Goal: Task Accomplishment & Management: Use online tool/utility

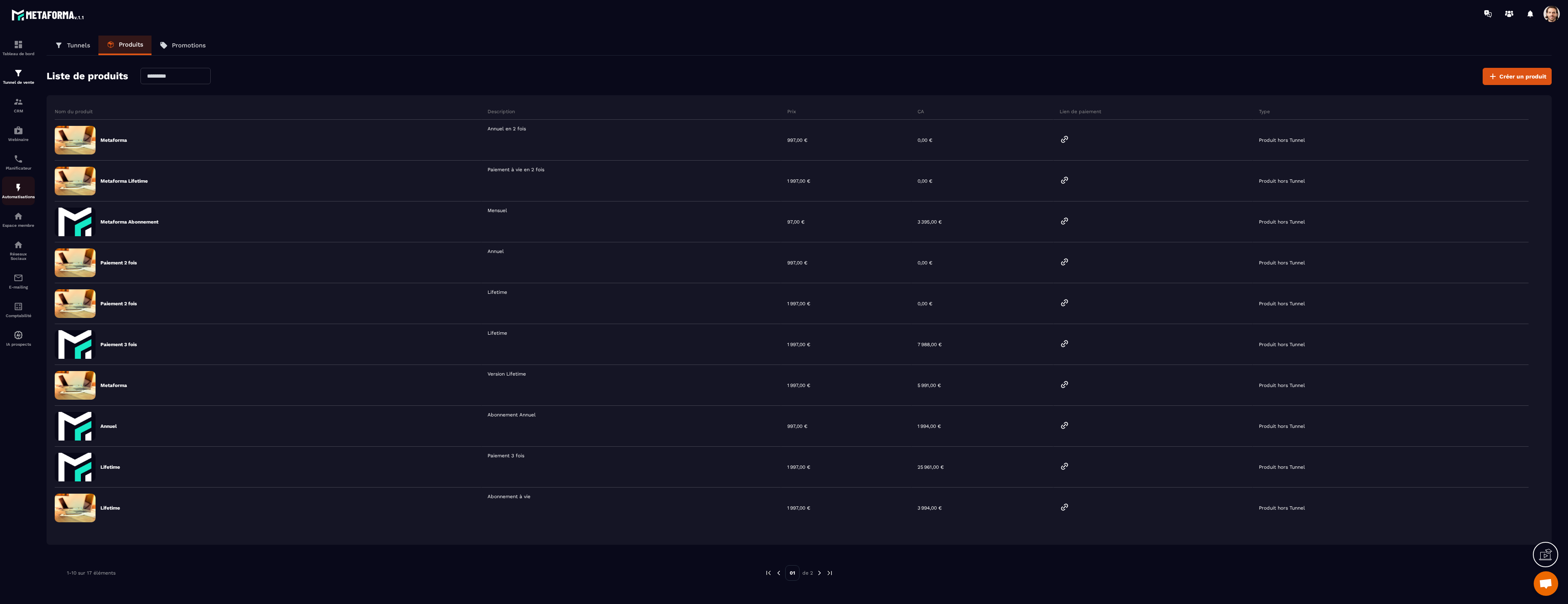
click at [22, 189] on img at bounding box center [18, 188] width 10 height 10
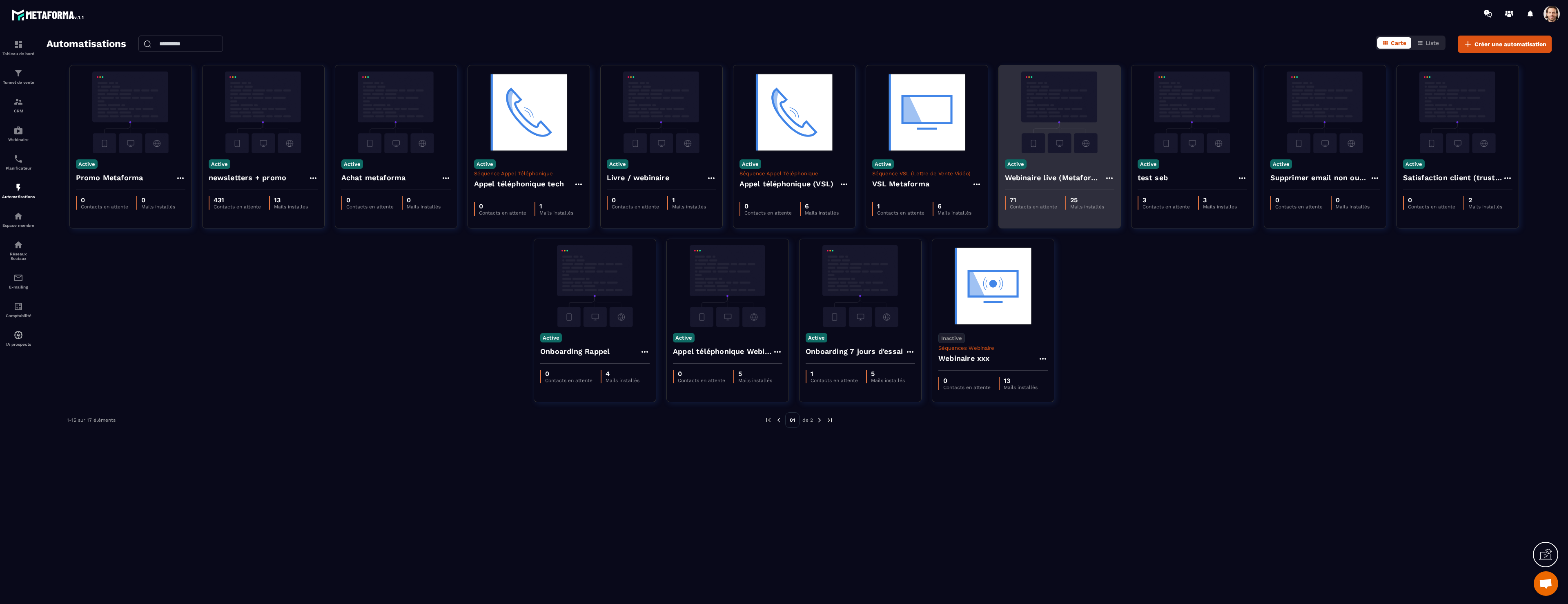
click at [1054, 177] on h4 "Webinaire live (Metaforma)" at bounding box center [1055, 178] width 99 height 11
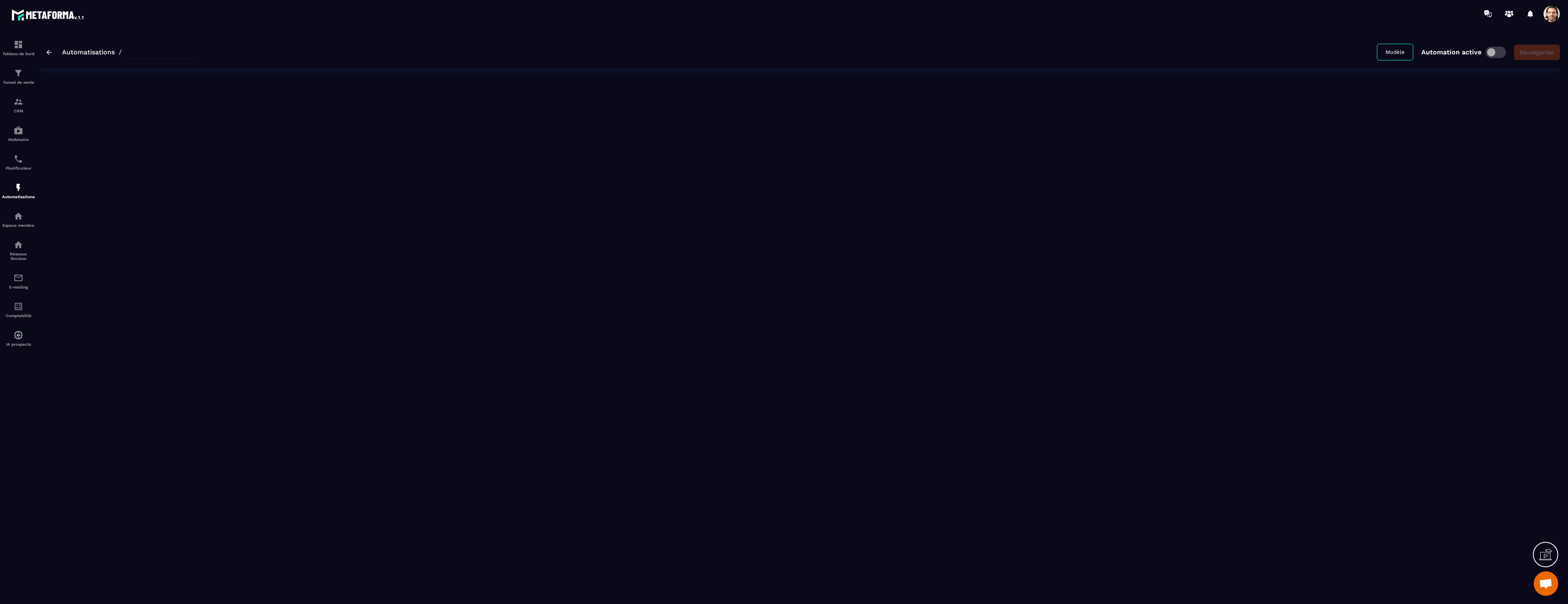
type input "**********"
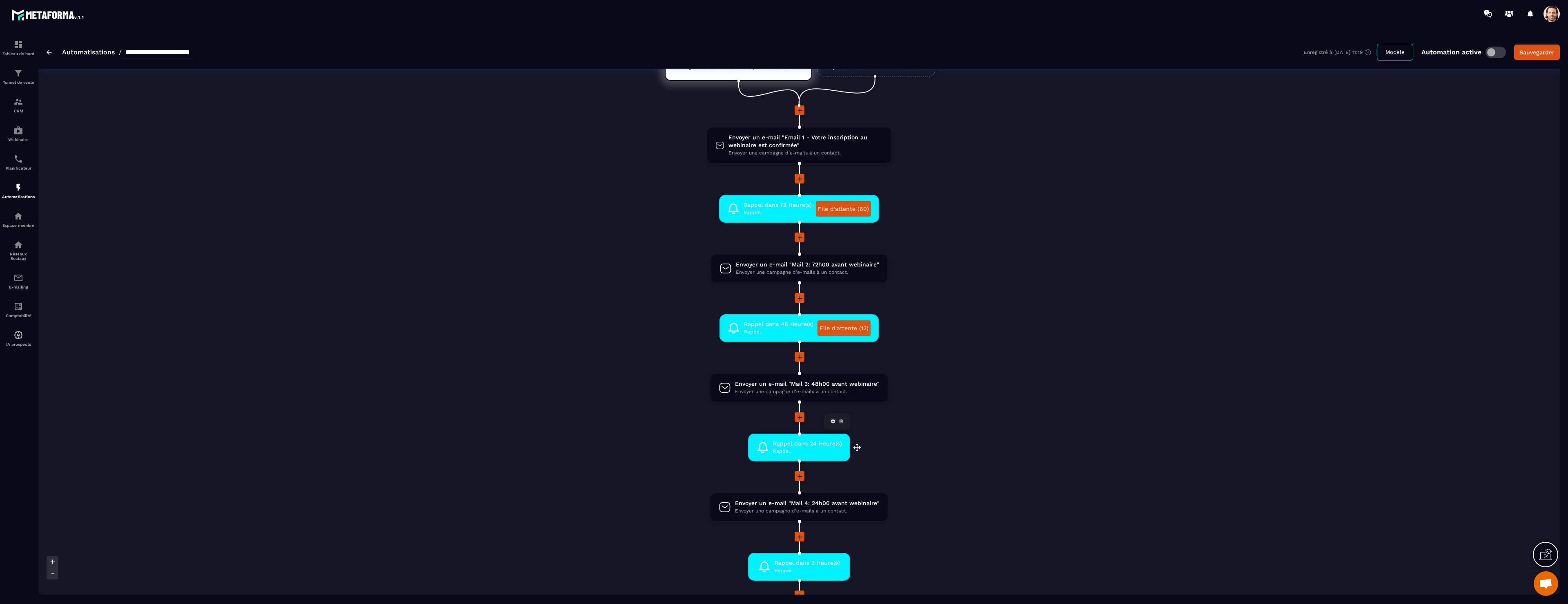
scroll to position [61, 0]
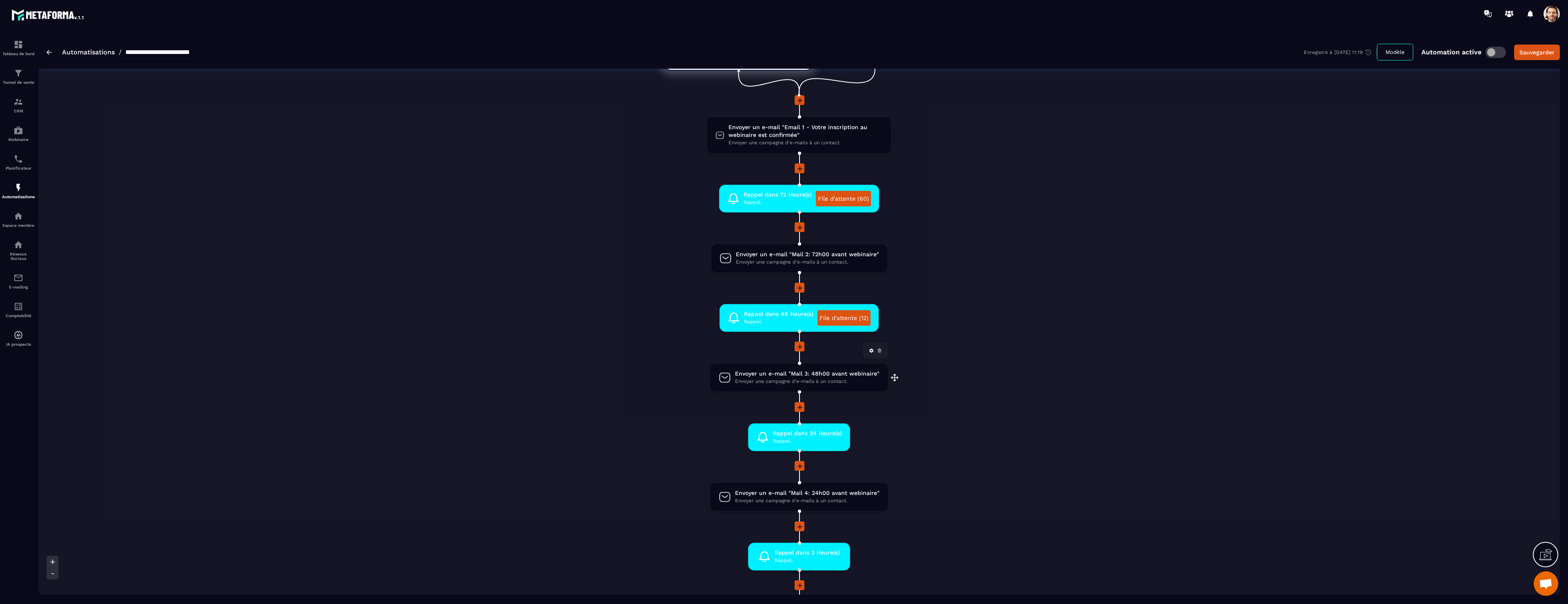
click at [800, 378] on span "Envoyer une campagne d'e-mails à un contact." at bounding box center [807, 381] width 145 height 8
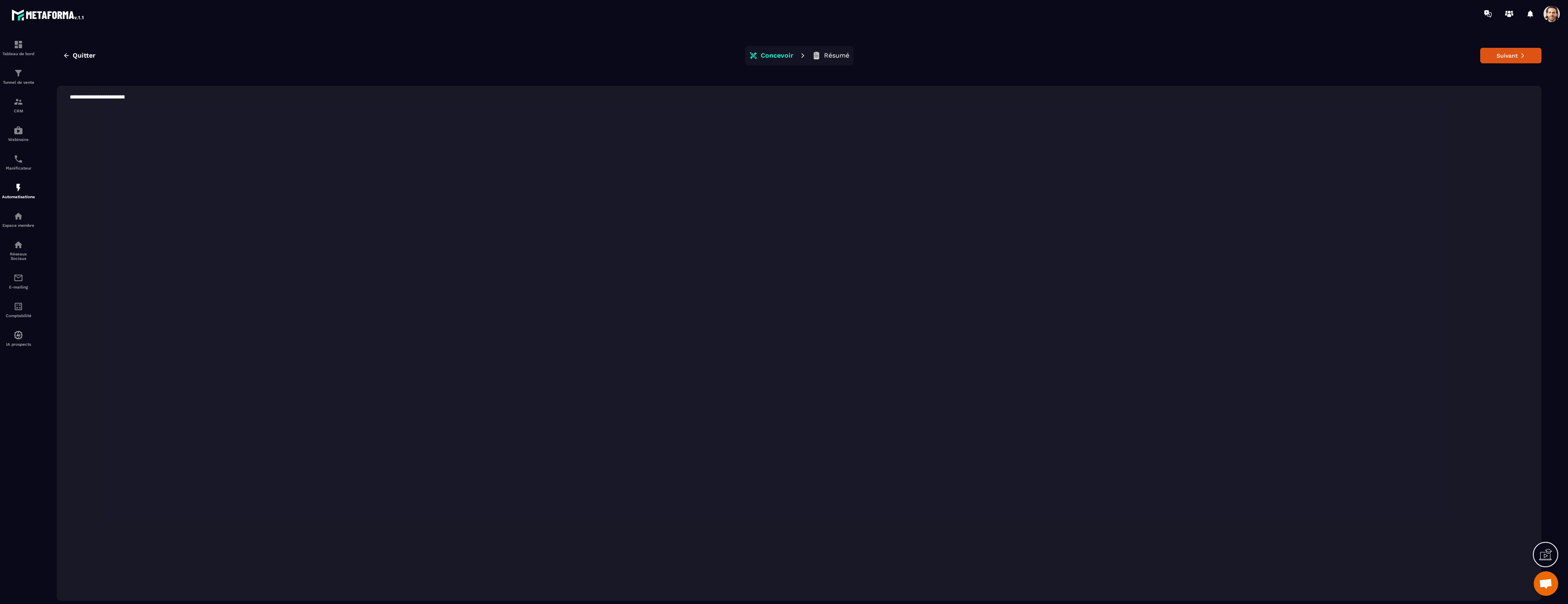
click at [759, 56] on button "Concevoir" at bounding box center [771, 55] width 49 height 16
click at [166, 102] on div "**********" at bounding box center [798, 97] width 1485 height 23
click at [18, 196] on p "Automatisations" at bounding box center [18, 197] width 32 height 4
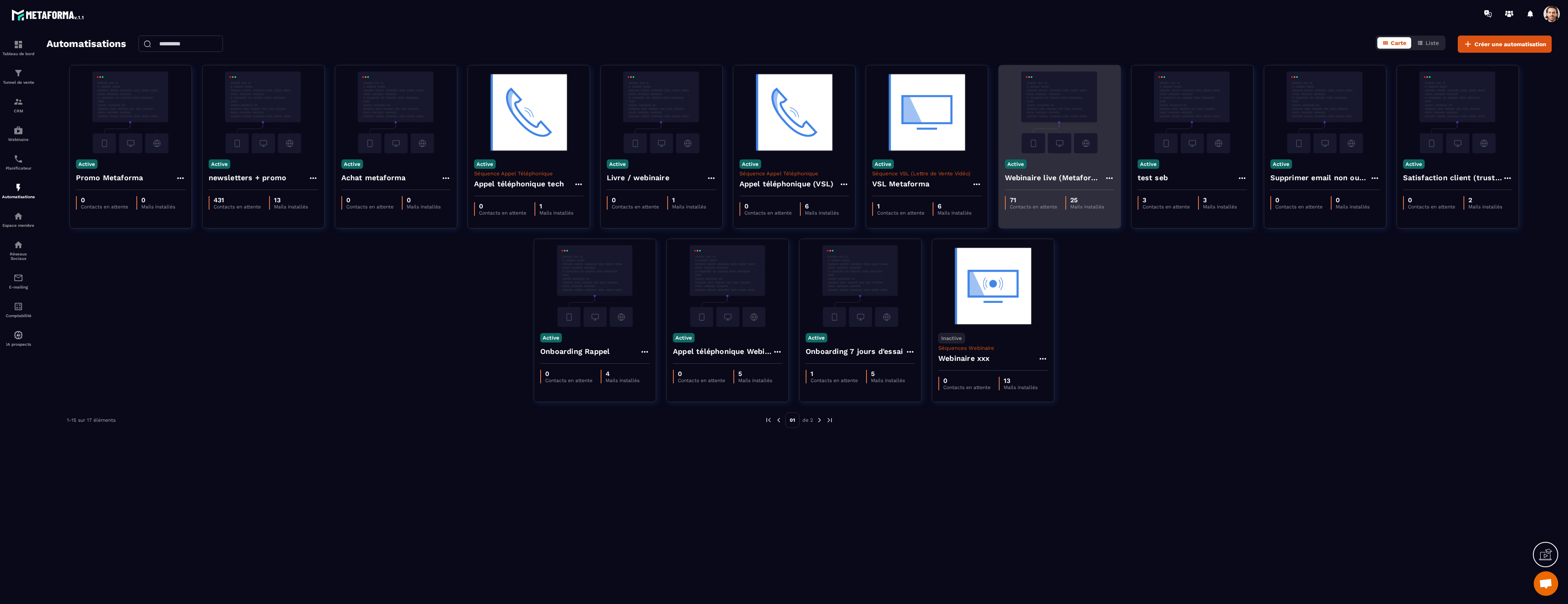
click at [1074, 181] on h4 "Webinaire live (Metaforma)" at bounding box center [1055, 178] width 99 height 11
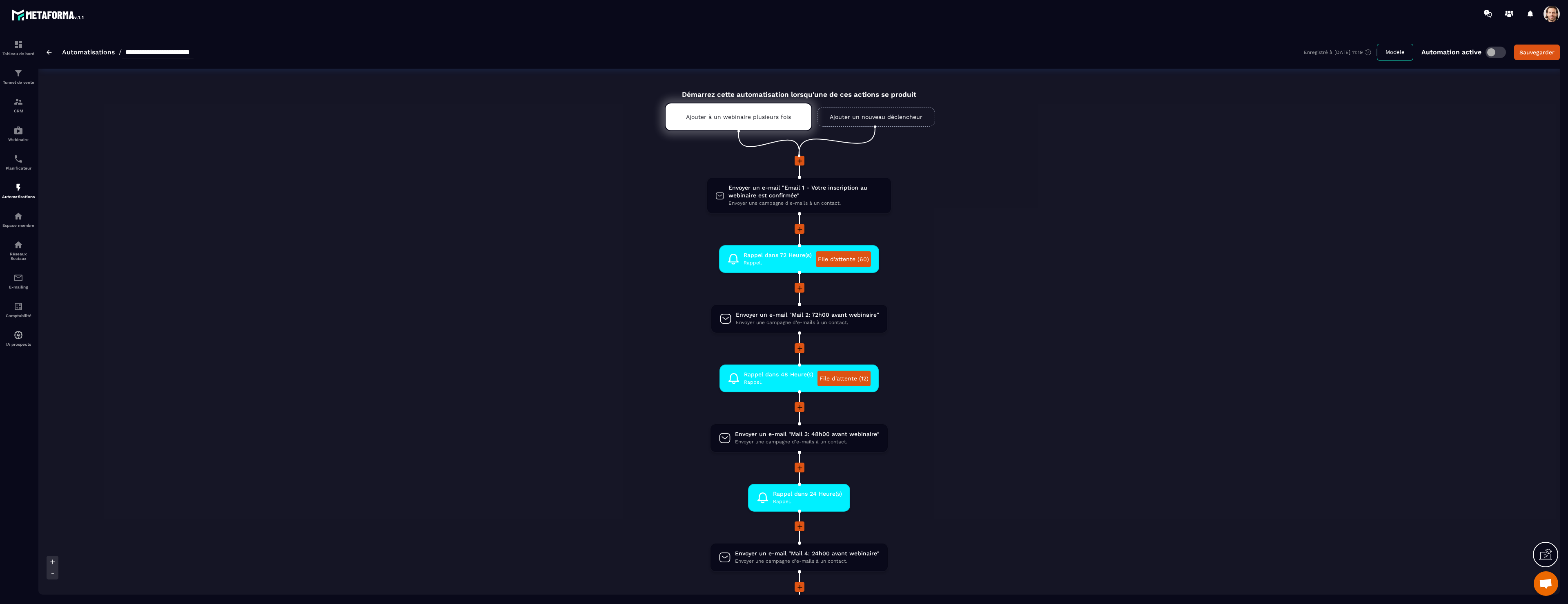
click at [801, 349] on icon at bounding box center [800, 349] width 8 height 8
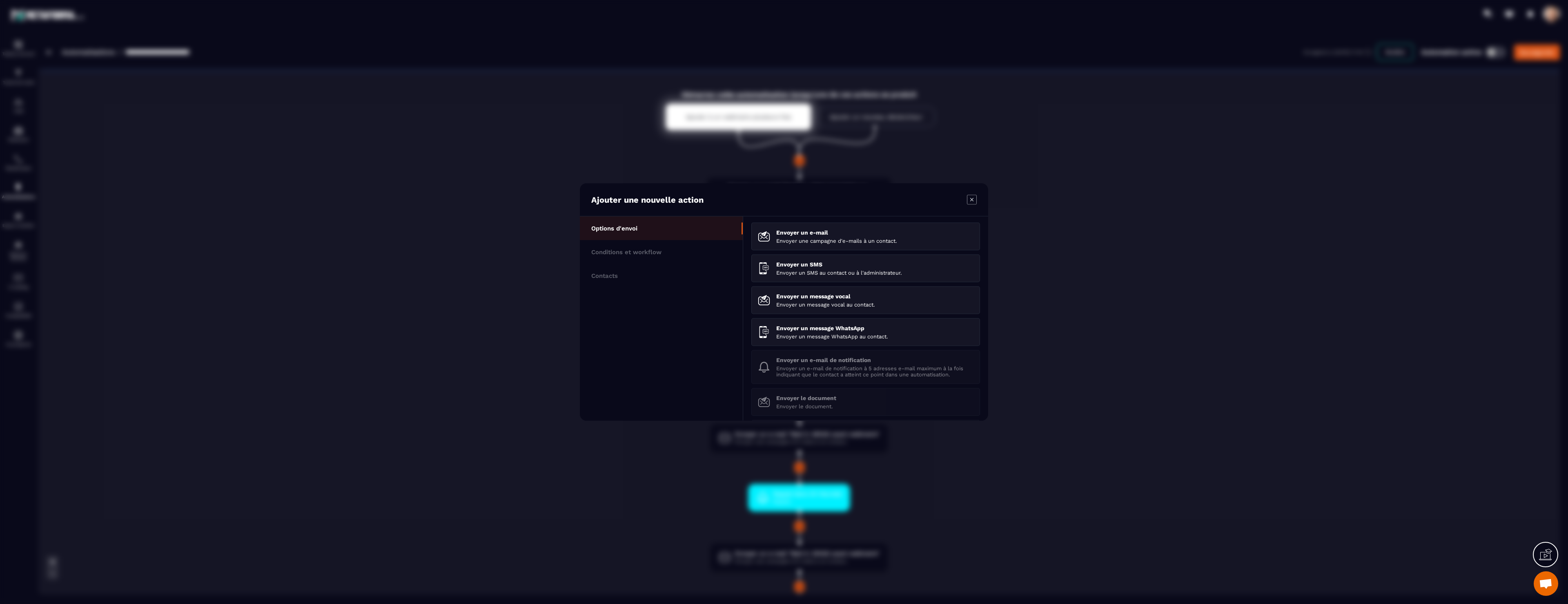
drag, startPoint x: 832, startPoint y: 175, endPoint x: 923, endPoint y: 186, distance: 91.7
click at [832, 175] on section "Ajouter une nouvelle action Options d'envoi Conditions et workflow Contacts Env…" at bounding box center [784, 302] width 1568 height 604
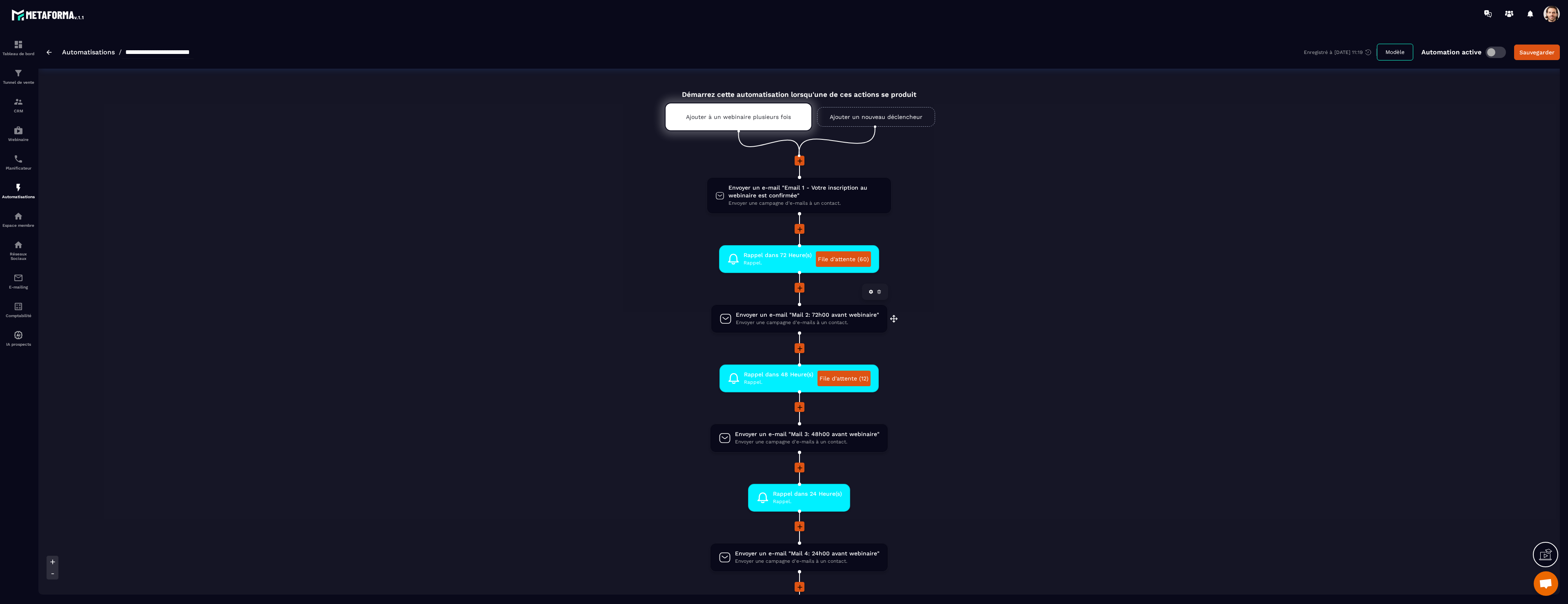
click at [803, 315] on span "Envoyer un e-mail "Mail 2: 72h00 avant webinaire"" at bounding box center [807, 315] width 143 height 8
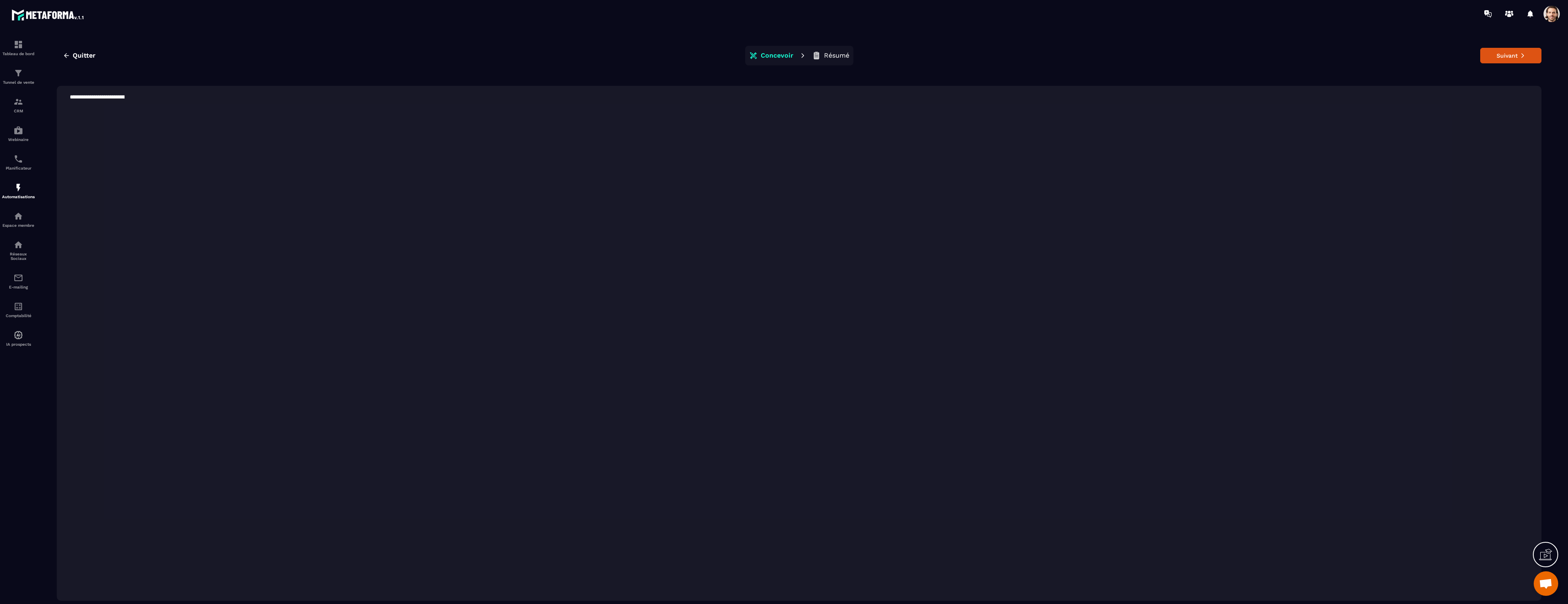
click at [846, 59] on p "Résumé" at bounding box center [837, 56] width 25 height 8
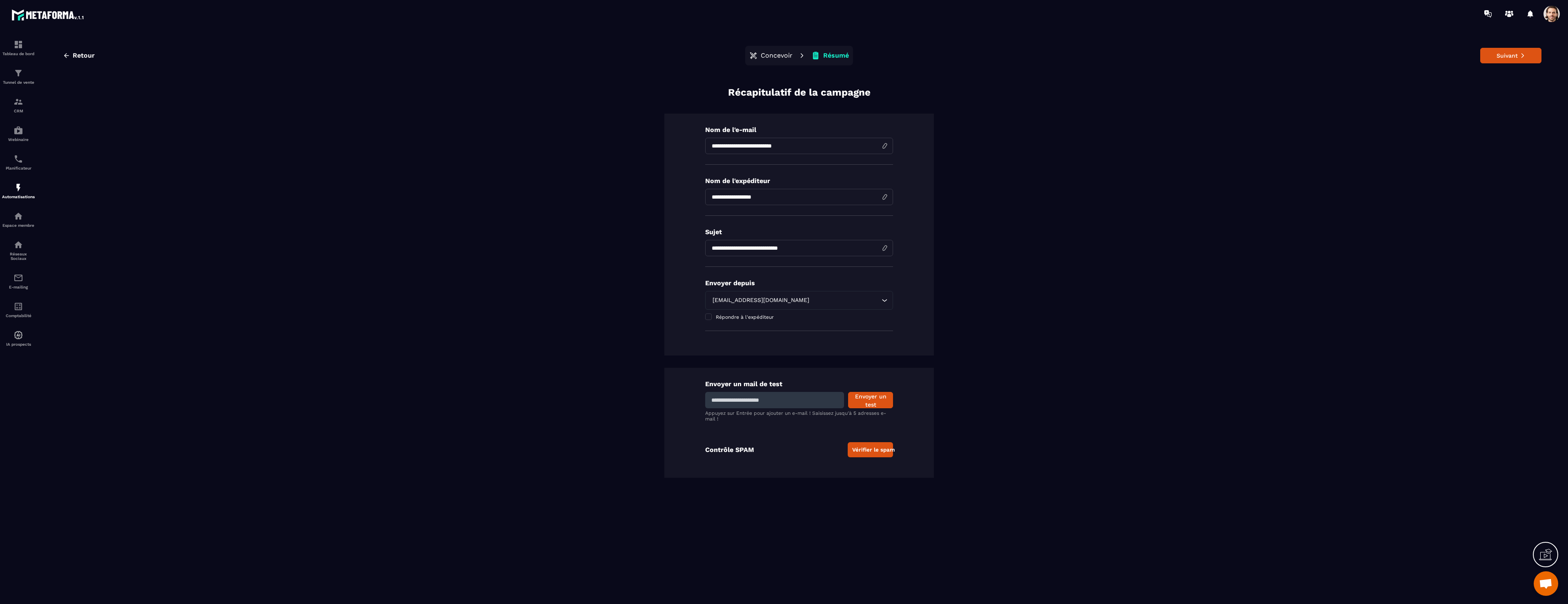
click at [772, 59] on p "Concevoir" at bounding box center [777, 56] width 32 height 8
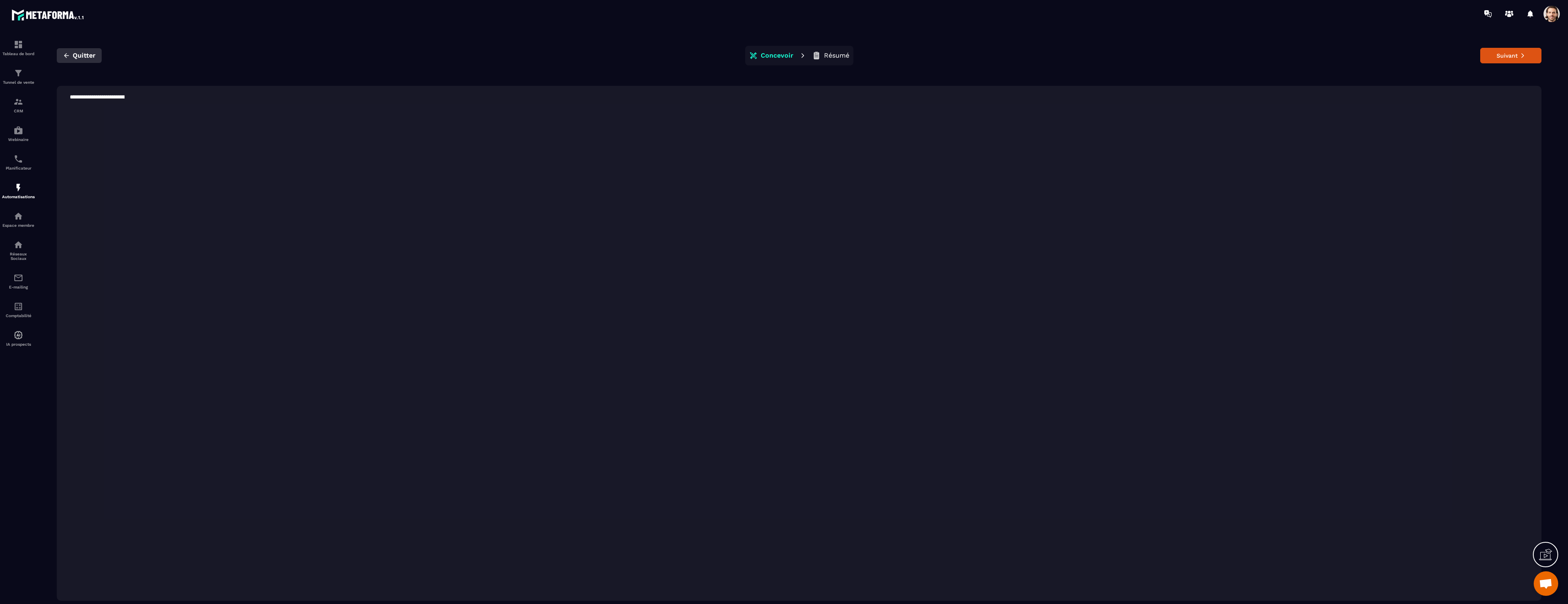
click at [66, 56] on icon "button" at bounding box center [66, 56] width 7 height 7
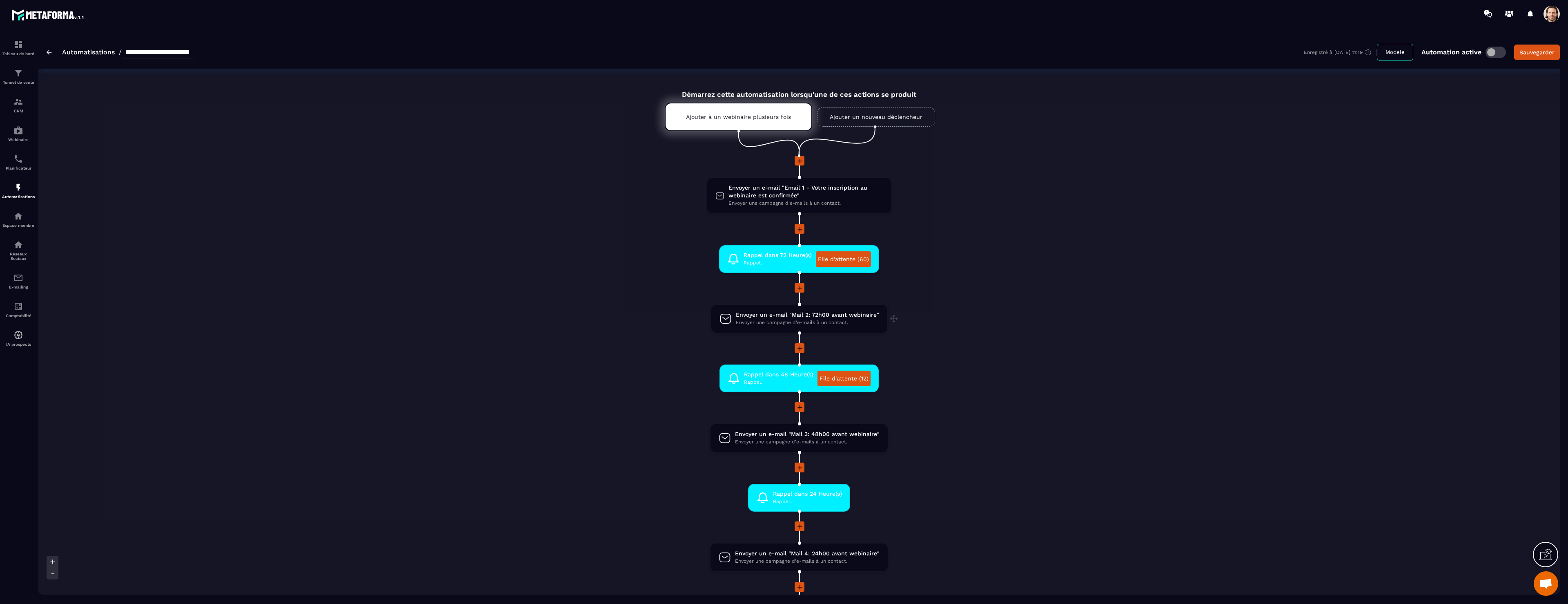
click at [839, 318] on span "Envoyer un e-mail "Mail 2: 72h00 avant webinaire"" at bounding box center [807, 315] width 143 height 8
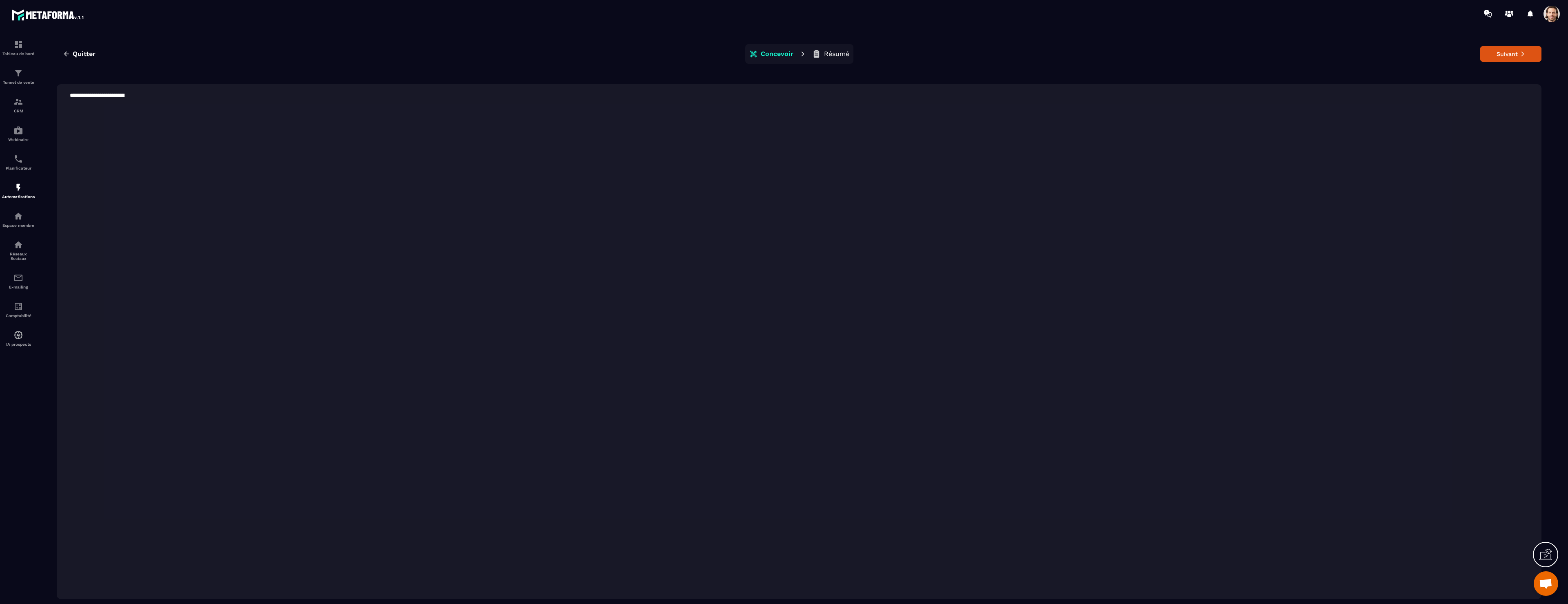
click at [779, 57] on p "Concevoir" at bounding box center [777, 54] width 32 height 8
click at [772, 49] on div at bounding box center [784, 302] width 1568 height 604
click at [17, 71] on img at bounding box center [18, 73] width 10 height 10
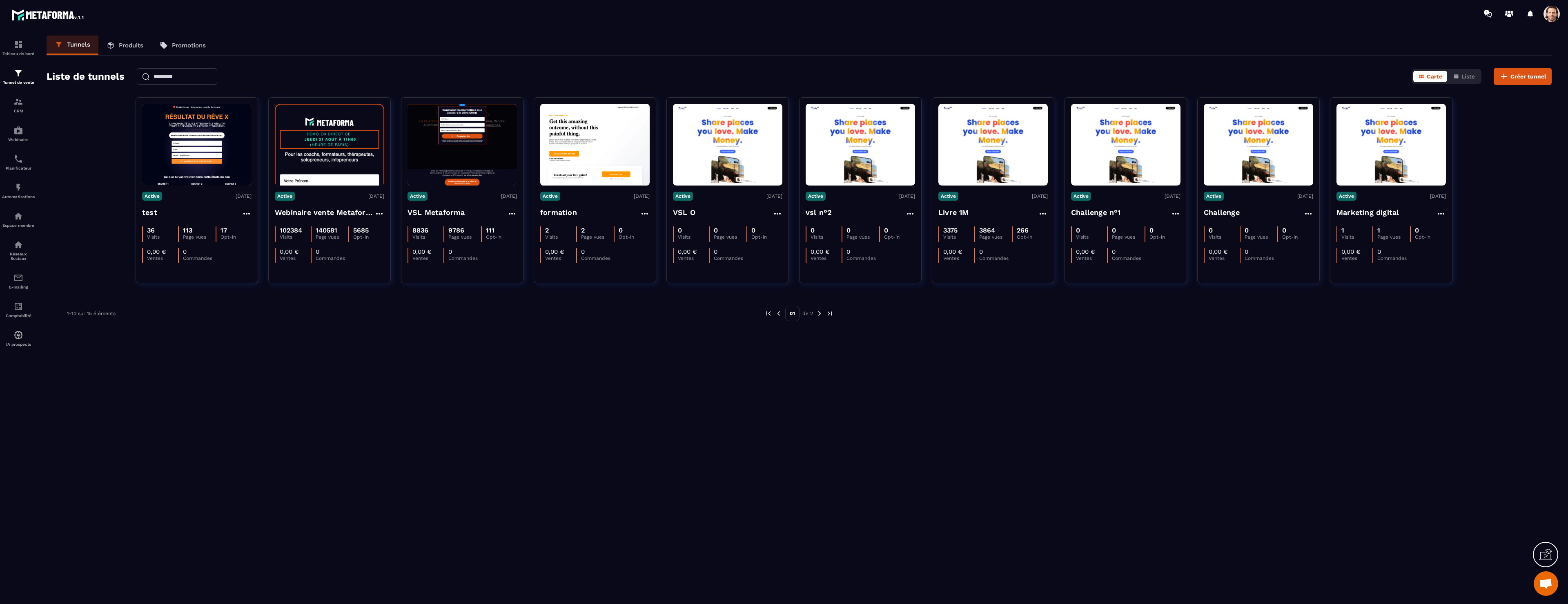
click at [123, 47] on p "Produits" at bounding box center [130, 45] width 25 height 7
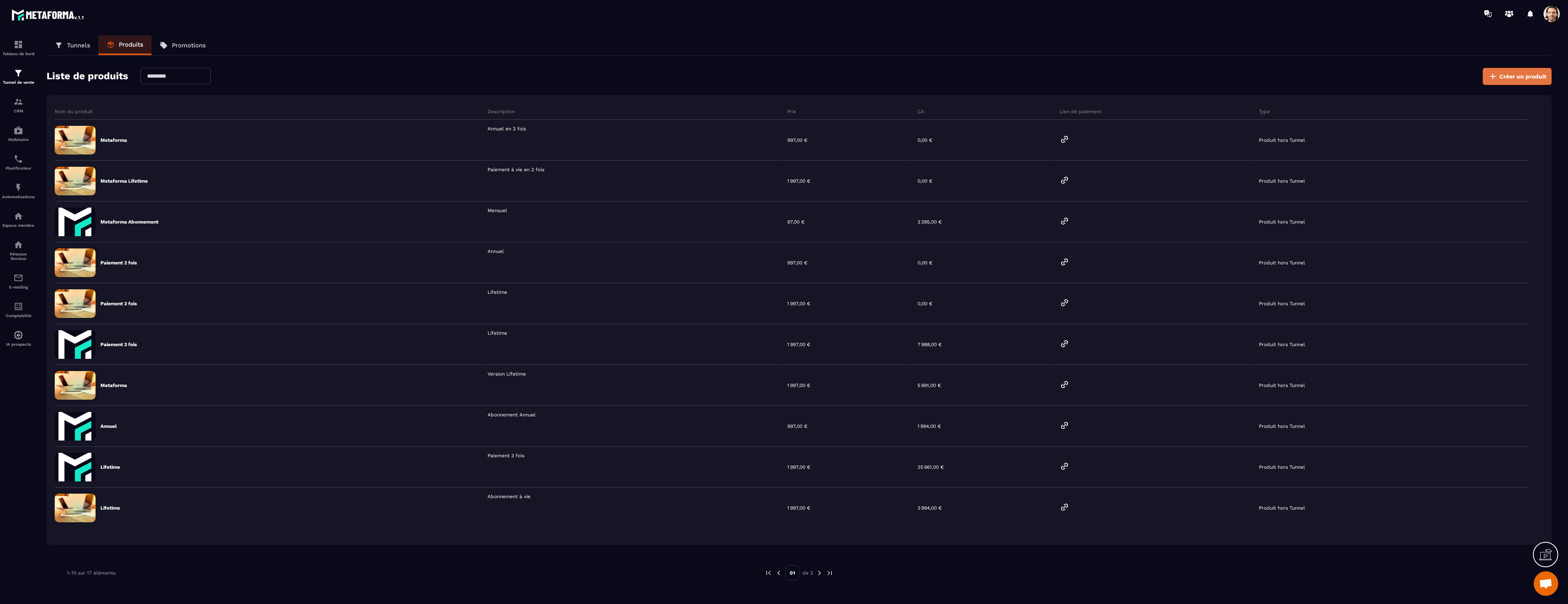
click at [1497, 79] on icon at bounding box center [1493, 76] width 10 height 10
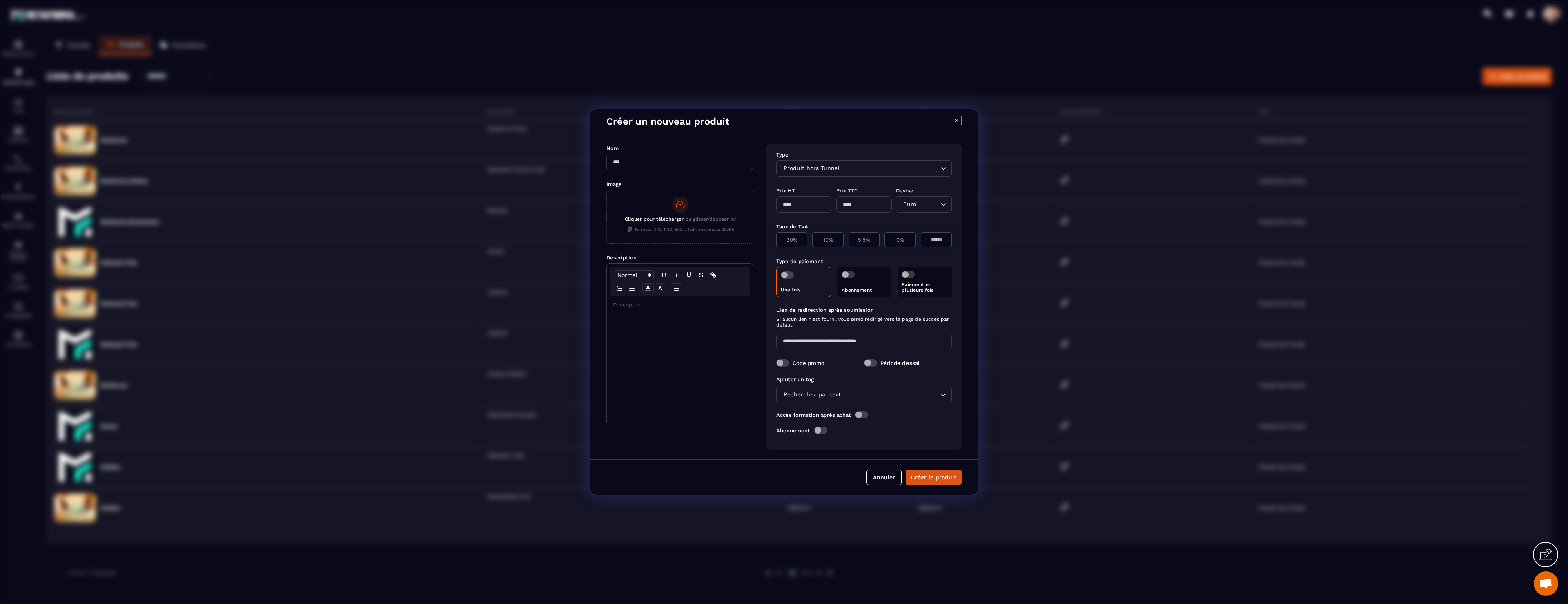
drag, startPoint x: 955, startPoint y: 122, endPoint x: 1035, endPoint y: 143, distance: 82.7
click at [955, 122] on icon "Modal window" at bounding box center [956, 120] width 4 height 4
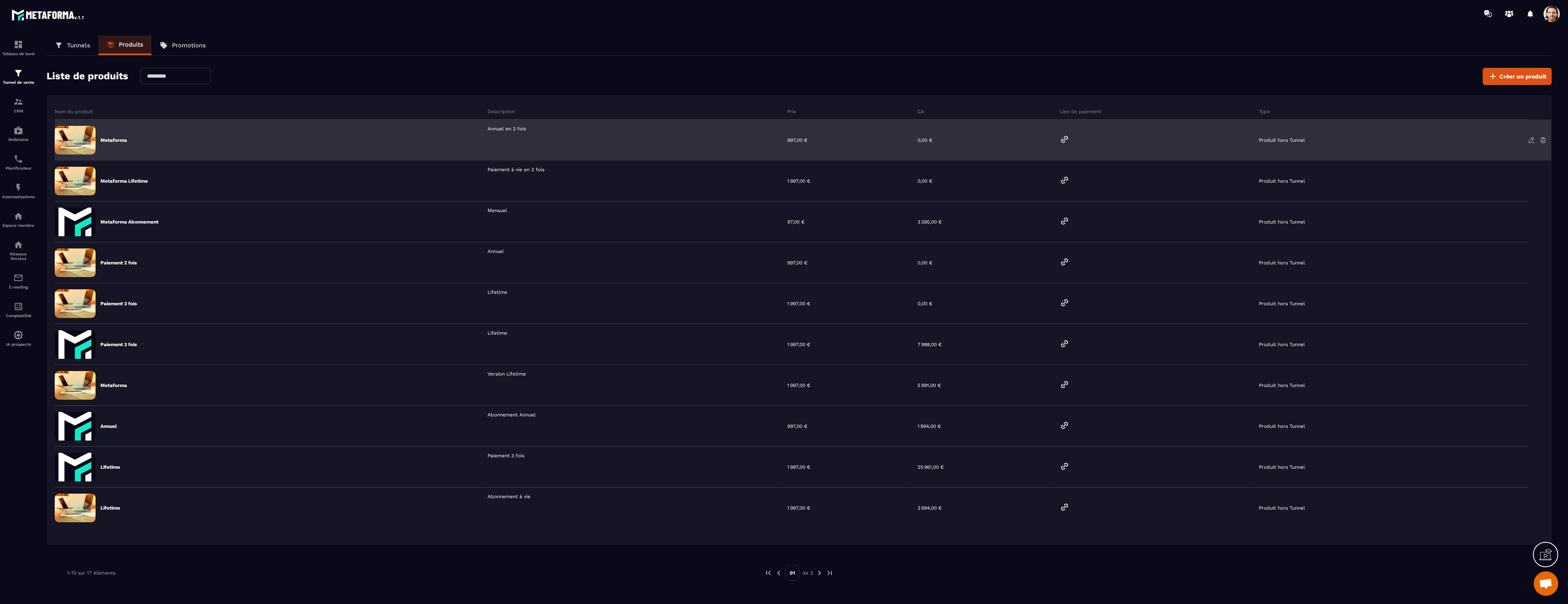
click at [1067, 139] on icon at bounding box center [1064, 139] width 10 height 10
